Goal: Information Seeking & Learning: Learn about a topic

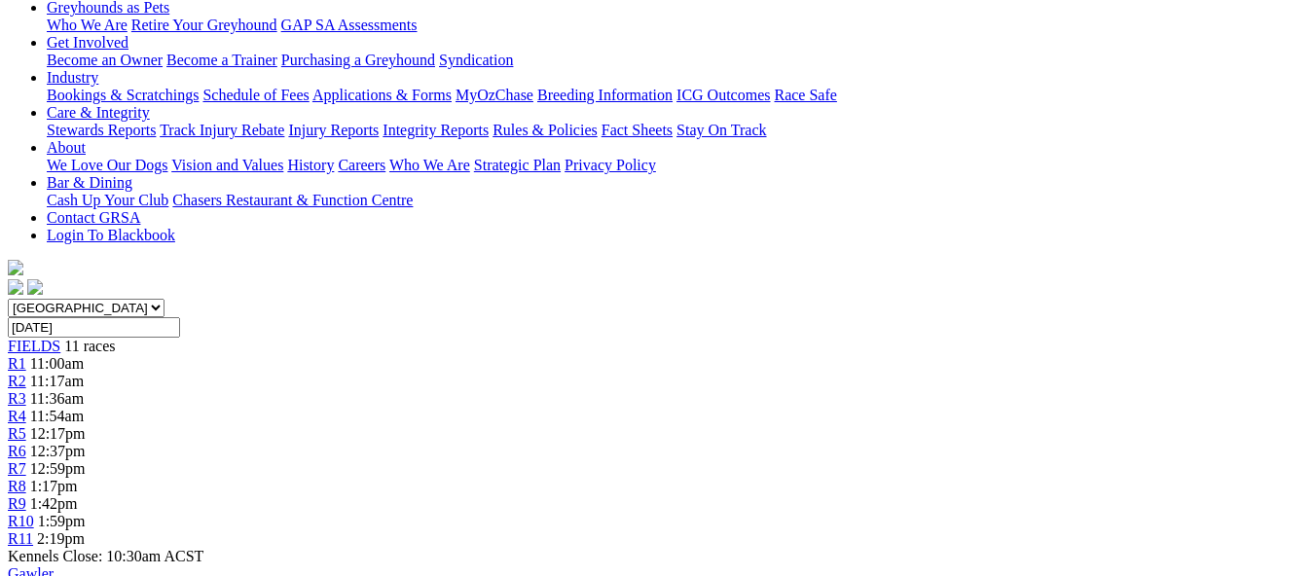
scroll to position [195, 0]
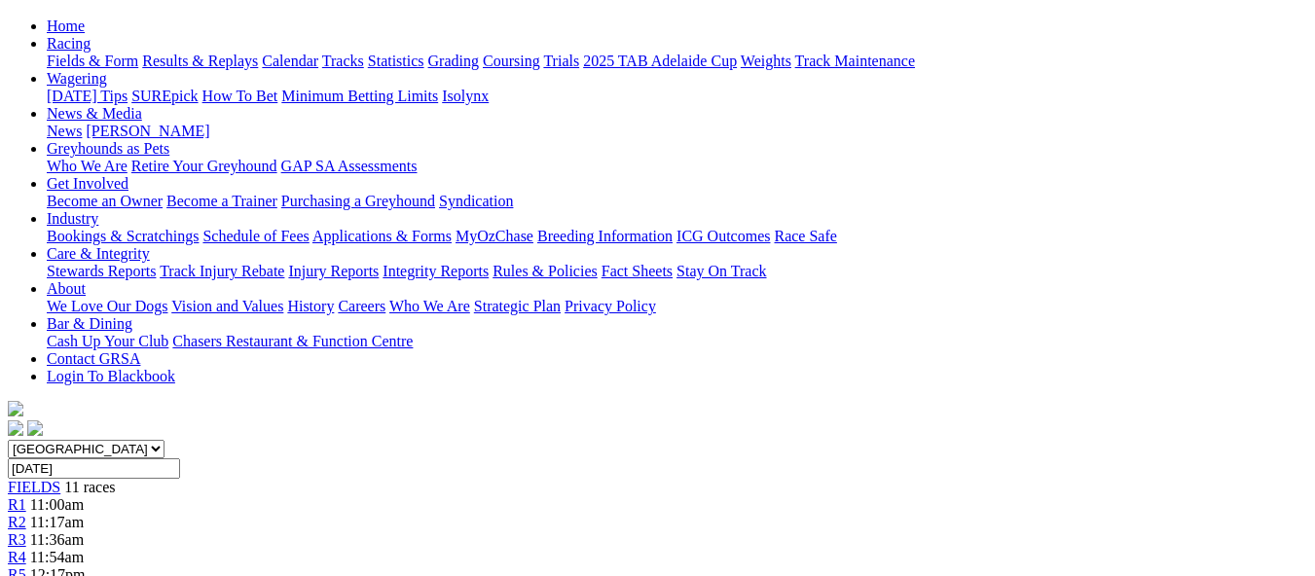
click at [26, 514] on span "R2" at bounding box center [17, 522] width 18 height 17
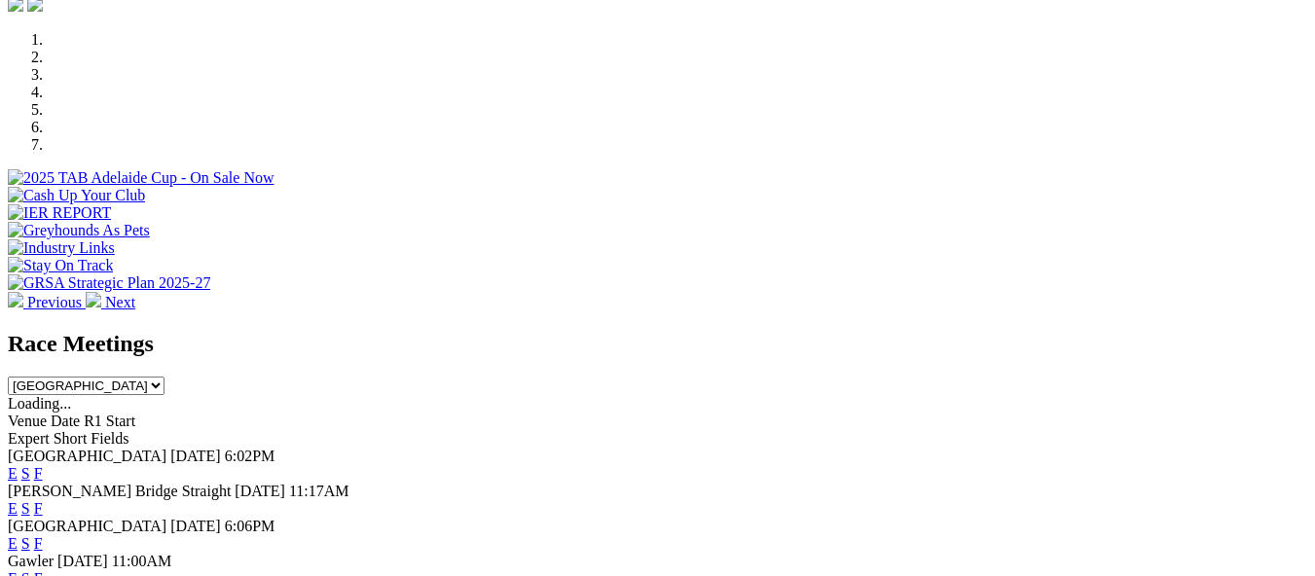
scroll to position [584, 0]
click at [18, 570] on link "E" at bounding box center [13, 578] width 10 height 17
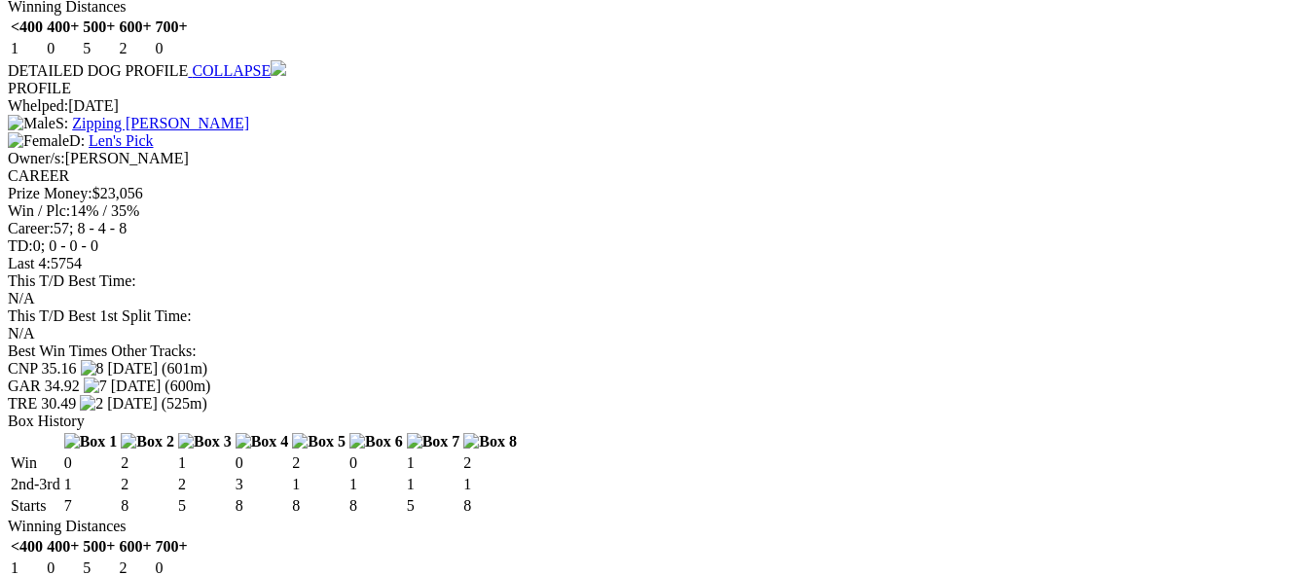
scroll to position [1752, 0]
